Goal: Task Accomplishment & Management: Complete application form

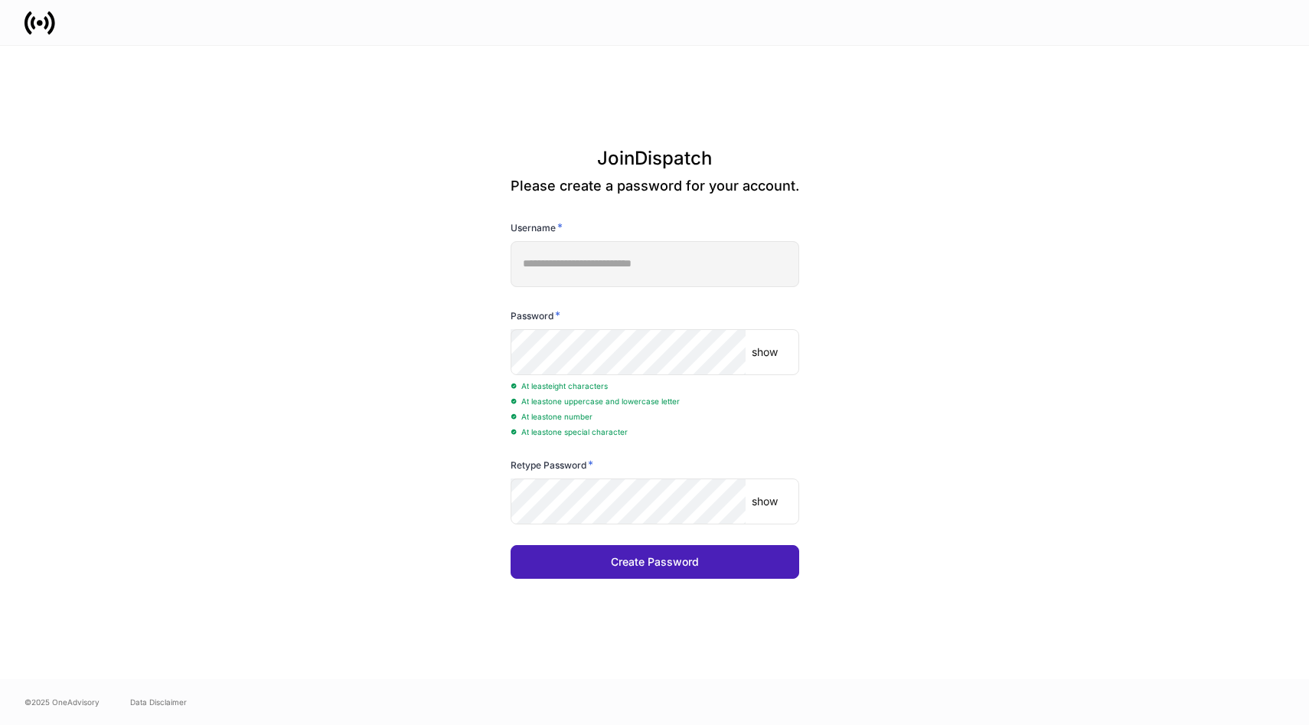
click at [678, 573] on button "Create Password" at bounding box center [655, 562] width 289 height 34
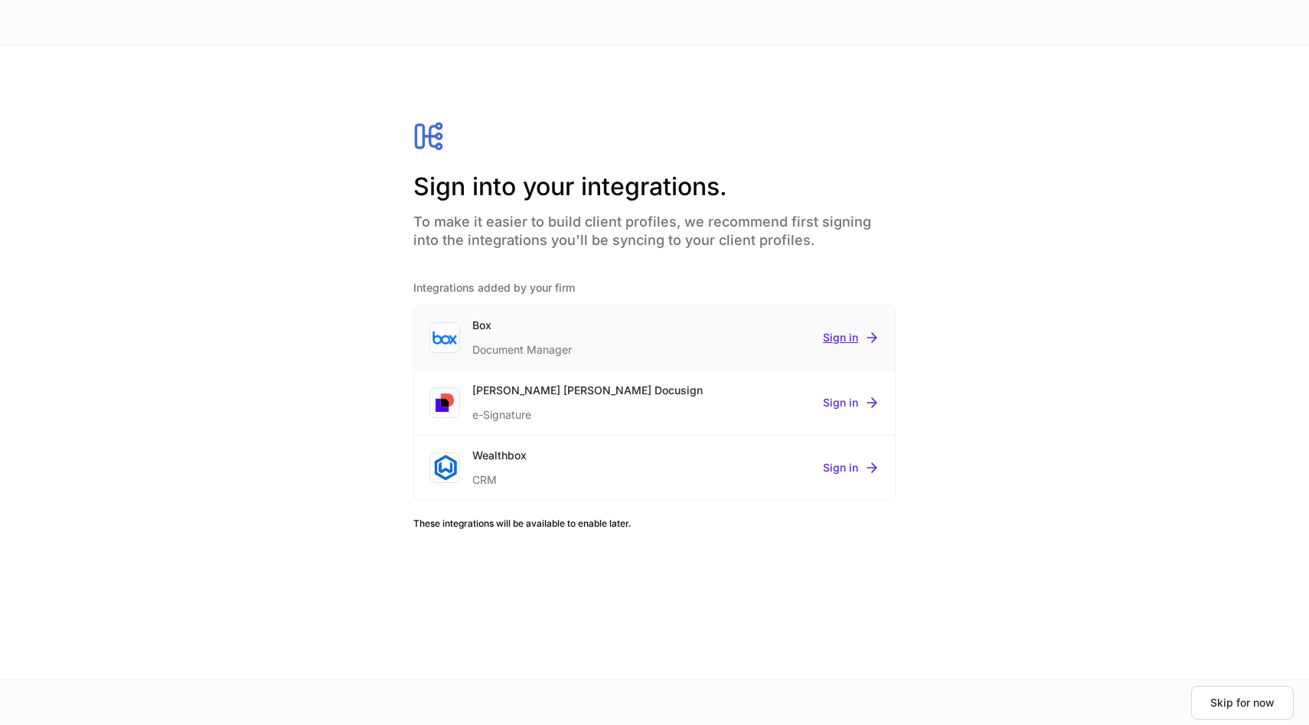
click at [839, 343] on div "Sign in" at bounding box center [851, 337] width 57 height 15
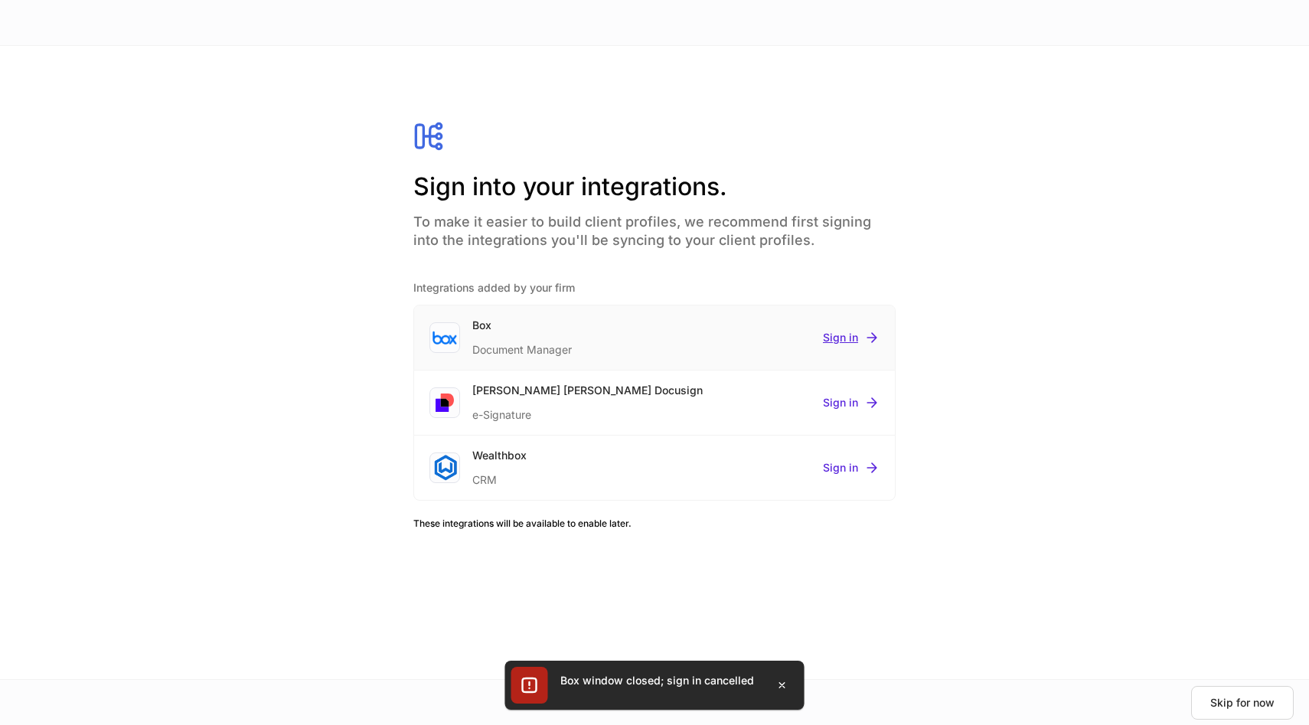
click at [840, 340] on div "Sign in" at bounding box center [851, 337] width 57 height 15
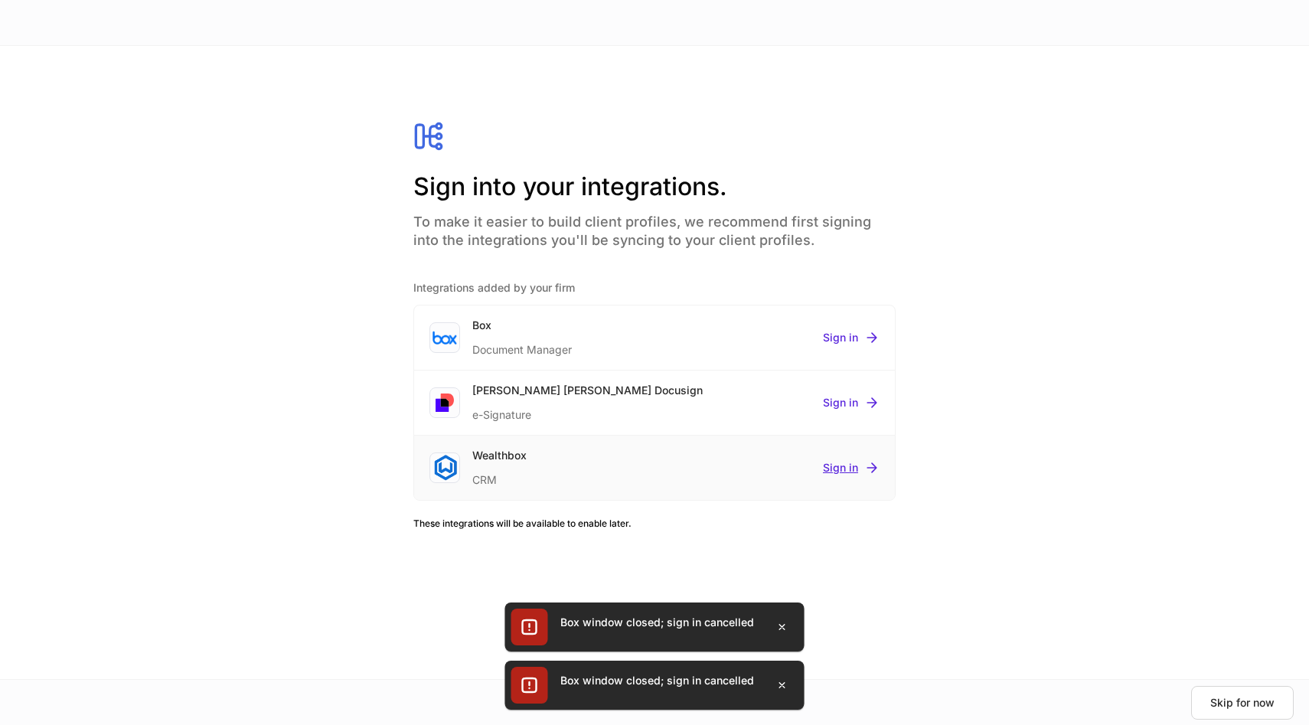
click at [853, 465] on div "Sign in" at bounding box center [851, 467] width 57 height 15
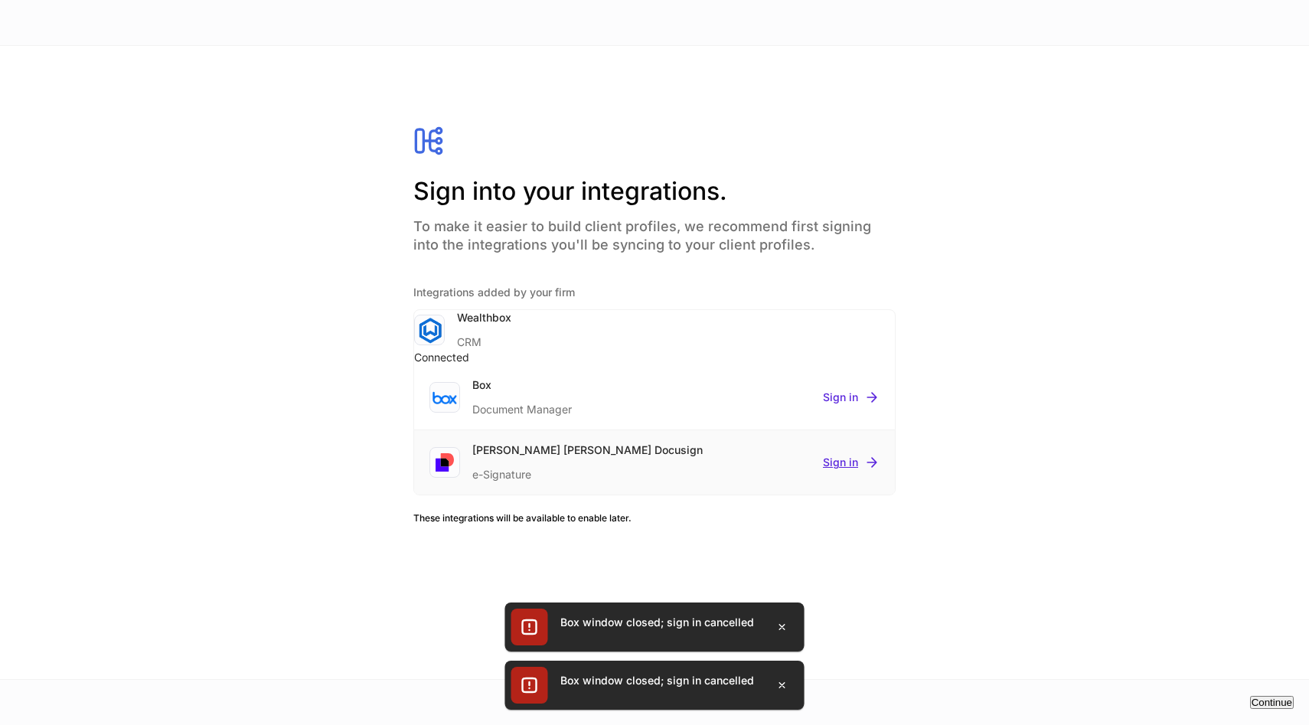
click at [854, 465] on div "Sign in" at bounding box center [851, 462] width 57 height 15
click at [1085, 452] on div at bounding box center [654, 362] width 1309 height 725
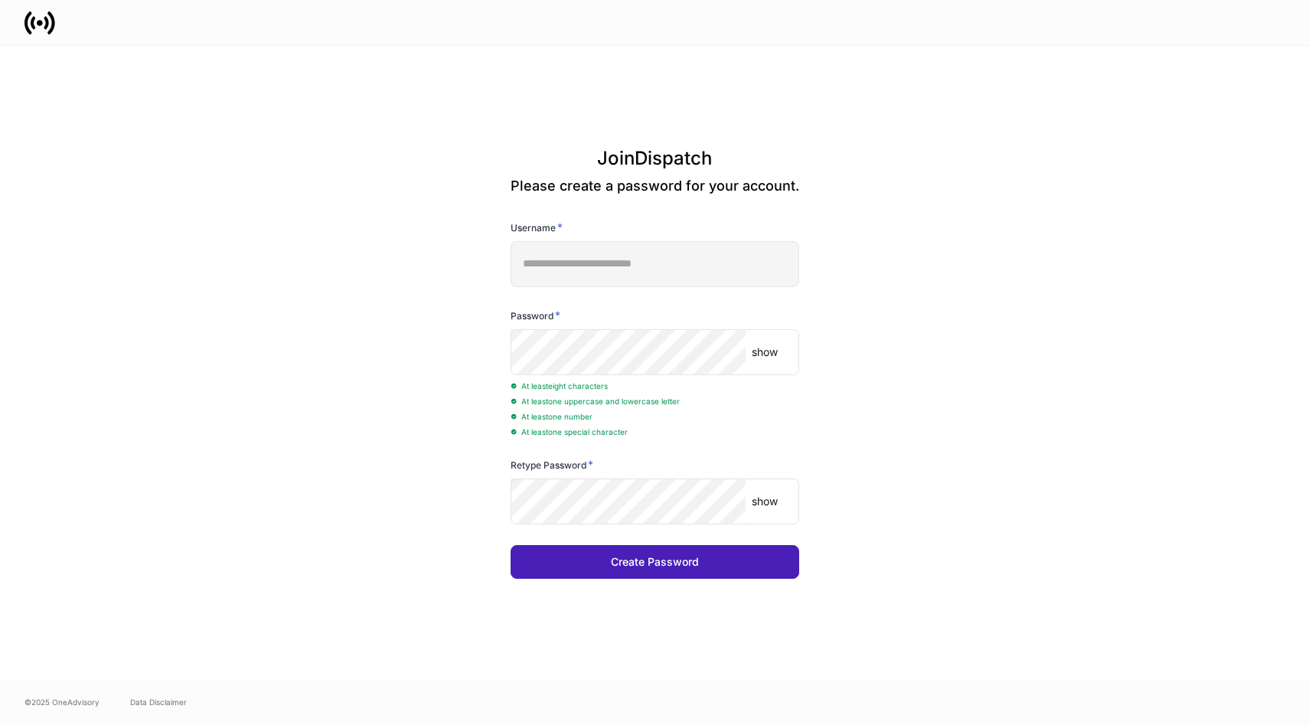
click at [648, 558] on div "Create Password" at bounding box center [655, 561] width 88 height 11
